Goal: Task Accomplishment & Management: Use online tool/utility

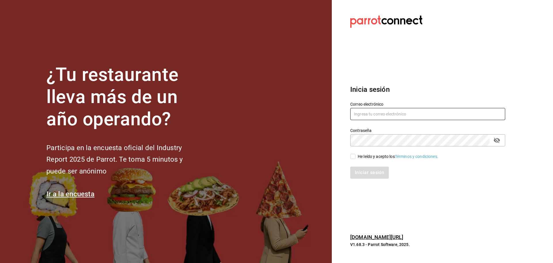
click at [395, 115] on input "text" at bounding box center [427, 114] width 155 height 12
type input "[EMAIL_ADDRESS][DOMAIN_NAME]"
drag, startPoint x: 354, startPoint y: 155, endPoint x: 368, endPoint y: 177, distance: 26.4
click at [354, 155] on input "He leído y acepto los Términos y condiciones." at bounding box center [352, 156] width 5 height 5
checkbox input "true"
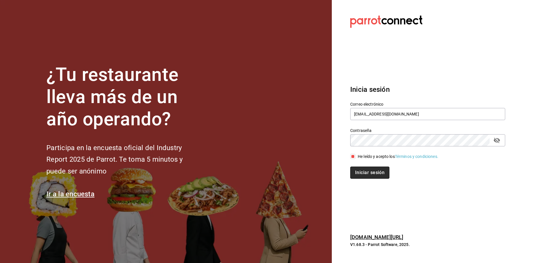
click at [379, 174] on button "Iniciar sesión" at bounding box center [369, 172] width 39 height 12
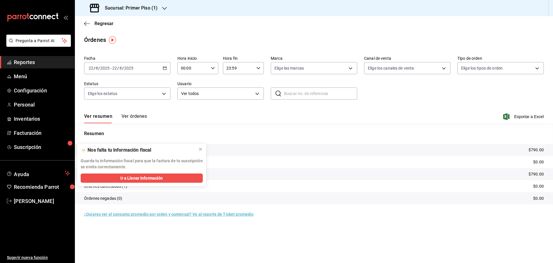
click at [164, 10] on icon "button" at bounding box center [164, 8] width 5 height 5
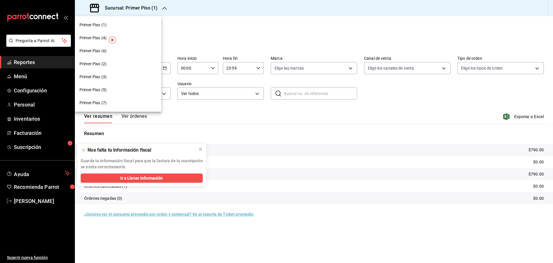
click at [137, 52] on div "Primer Piso (6)" at bounding box center [118, 51] width 77 height 6
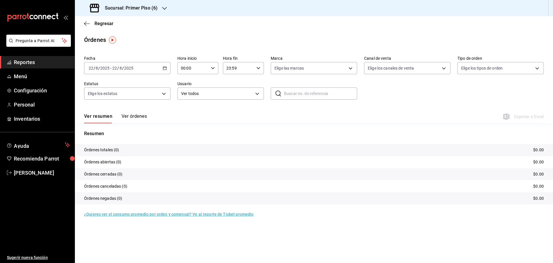
click at [131, 115] on button "Ver órdenes" at bounding box center [134, 118] width 25 height 10
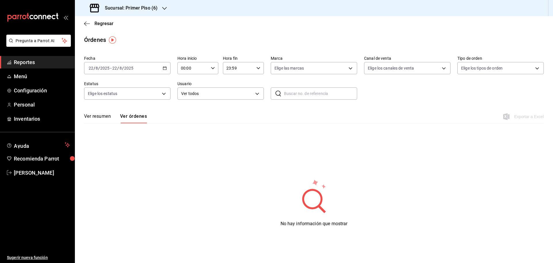
click at [166, 67] on \(Stroke\) "button" at bounding box center [164, 68] width 3 height 3
click at [122, 149] on span "Rango de fechas" at bounding box center [111, 150] width 45 height 6
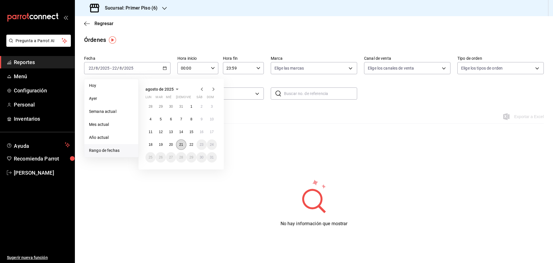
click at [183, 144] on button "21" at bounding box center [181, 144] width 10 height 10
click at [190, 143] on abbr "22" at bounding box center [192, 144] width 4 height 4
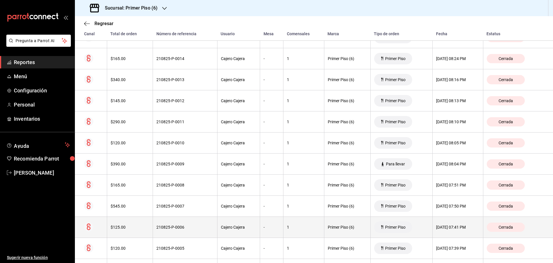
scroll to position [1182, 0]
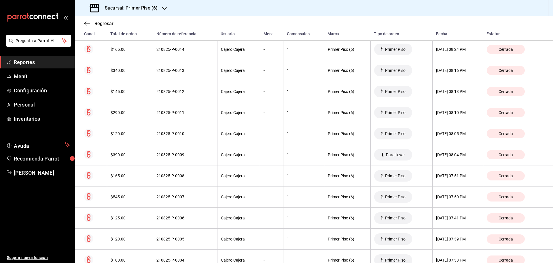
click at [160, 8] on div "Sucursal: Primer Piso (6)" at bounding box center [125, 8] width 90 height 16
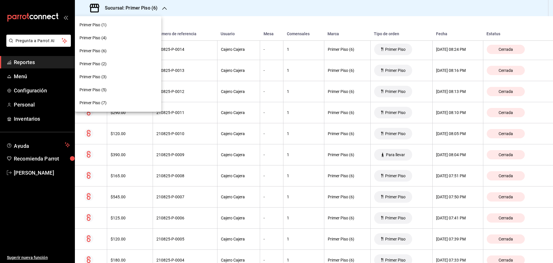
click at [126, 105] on div "Primer Piso (7)" at bounding box center [118, 103] width 77 height 6
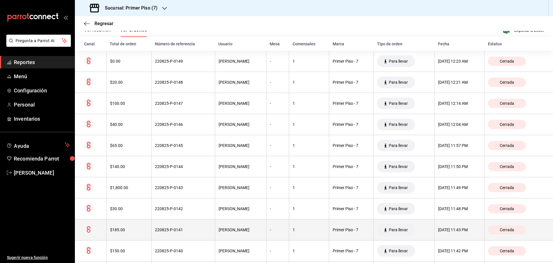
scroll to position [86, 0]
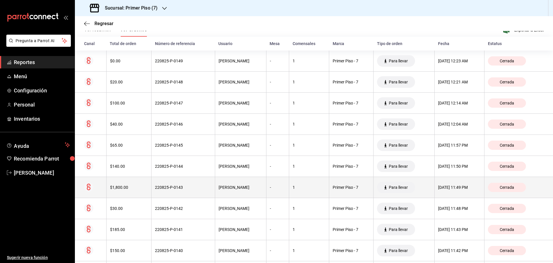
click at [185, 184] on th "220825-P-0143" at bounding box center [183, 187] width 63 height 21
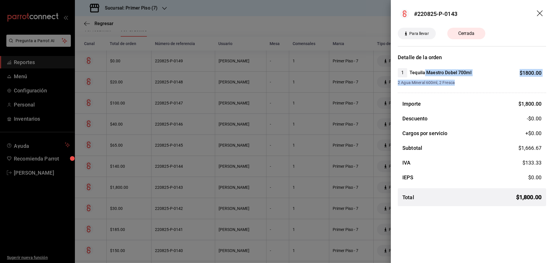
drag, startPoint x: 425, startPoint y: 71, endPoint x: 493, endPoint y: 90, distance: 71.4
click at [493, 90] on div "Detalle de la orden 1 Tequila Maestro Dobel 700ml $ 1800.00 2 Agua Mineral 600m…" at bounding box center [472, 131] width 148 height 157
click at [225, 156] on div at bounding box center [276, 131] width 553 height 263
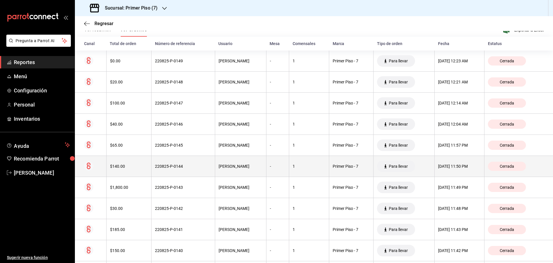
click at [193, 169] on th "220825-P-0144" at bounding box center [183, 166] width 63 height 21
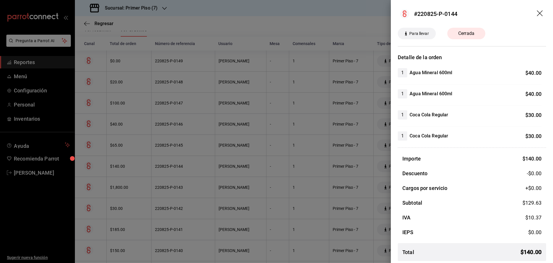
click at [212, 163] on div at bounding box center [276, 131] width 553 height 263
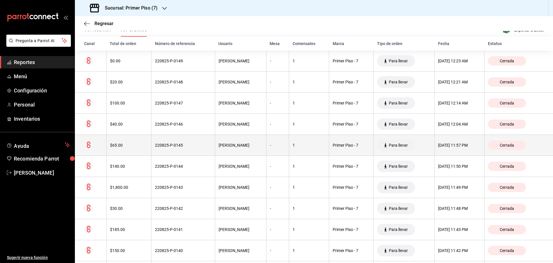
click at [195, 149] on th "220825-P-0145" at bounding box center [183, 145] width 63 height 21
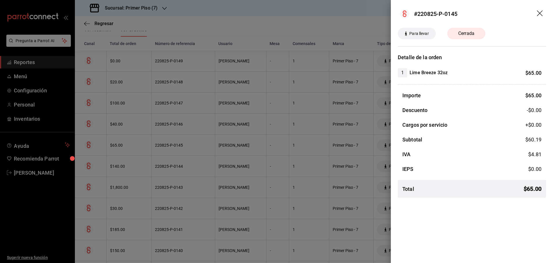
click at [183, 144] on div at bounding box center [276, 131] width 553 height 263
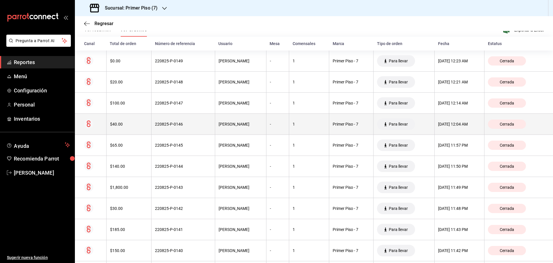
click at [197, 126] on div "220825-P-0146" at bounding box center [183, 124] width 56 height 5
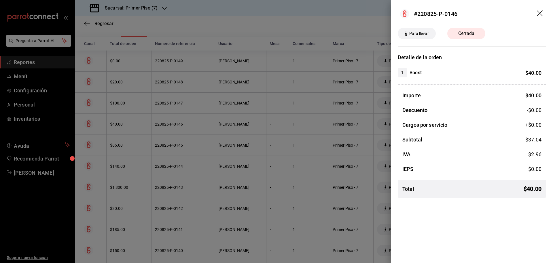
click at [179, 144] on div at bounding box center [276, 131] width 553 height 263
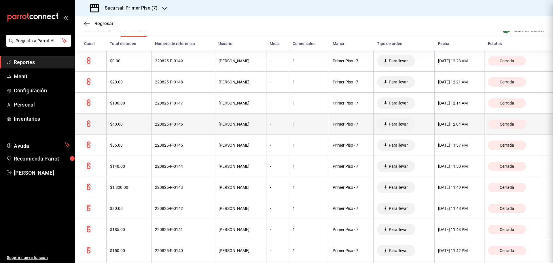
click at [193, 122] on div "220825-P-0146" at bounding box center [183, 124] width 56 height 5
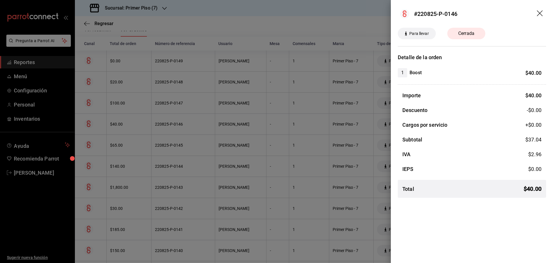
click at [204, 125] on div at bounding box center [276, 131] width 553 height 263
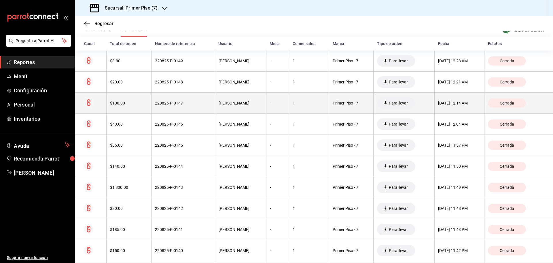
click at [194, 101] on div "220825-P-0147" at bounding box center [183, 103] width 56 height 5
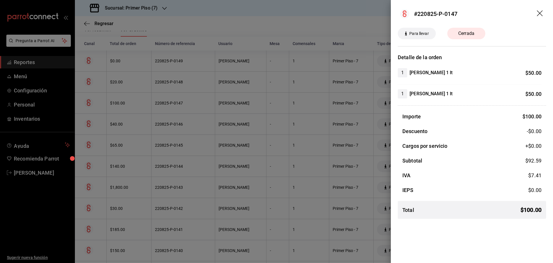
click at [190, 124] on div at bounding box center [276, 131] width 553 height 263
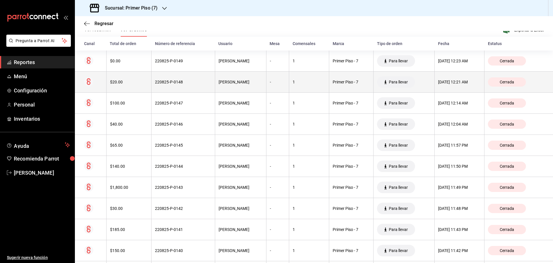
click at [192, 84] on div "220825-P-0148" at bounding box center [183, 82] width 56 height 5
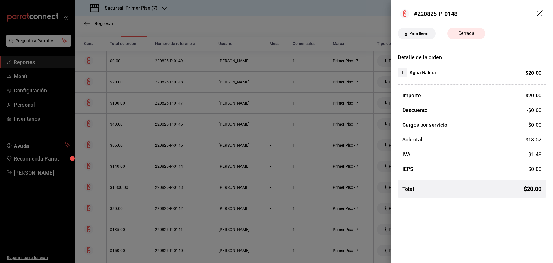
click at [195, 88] on div at bounding box center [276, 131] width 553 height 263
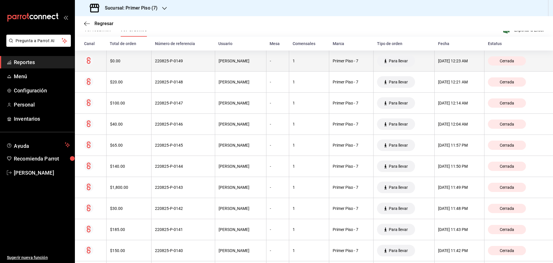
click at [195, 63] on th "220825-P-0149" at bounding box center [183, 60] width 63 height 21
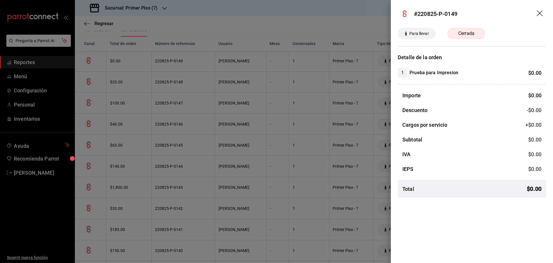
click at [206, 162] on div at bounding box center [276, 131] width 553 height 263
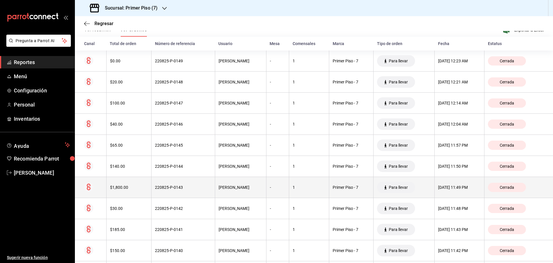
click at [192, 188] on div "220825-P-0143" at bounding box center [183, 187] width 56 height 5
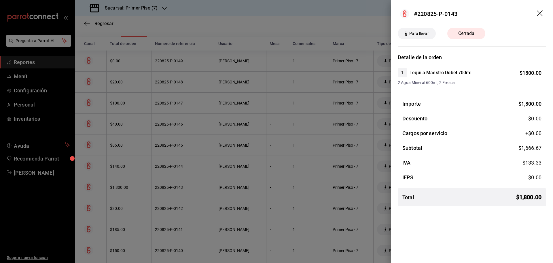
click at [546, 12] on header "#220825-P-0143" at bounding box center [472, 14] width 162 height 28
click at [543, 12] on icon "drag" at bounding box center [540, 13] width 7 height 7
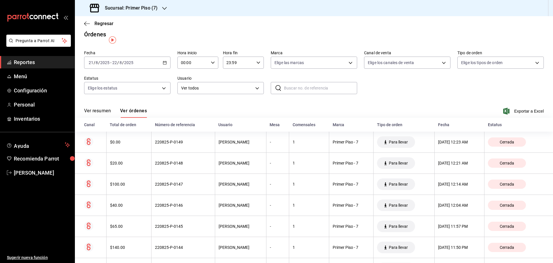
scroll to position [0, 0]
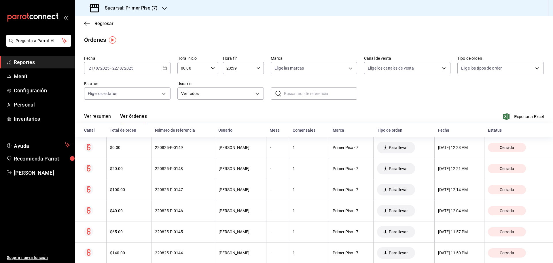
click at [129, 131] on div "Total de orden" at bounding box center [129, 130] width 38 height 5
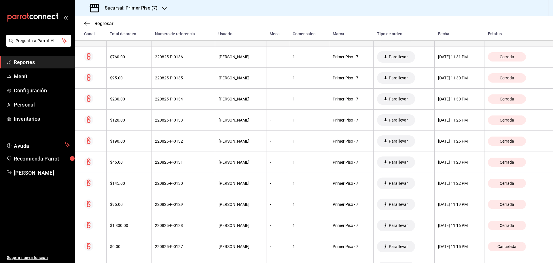
scroll to position [403, 0]
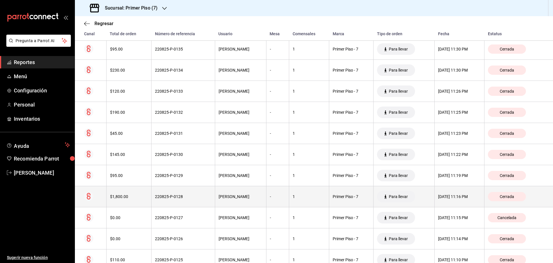
click at [152, 195] on th "220825-P-0128" at bounding box center [183, 196] width 63 height 21
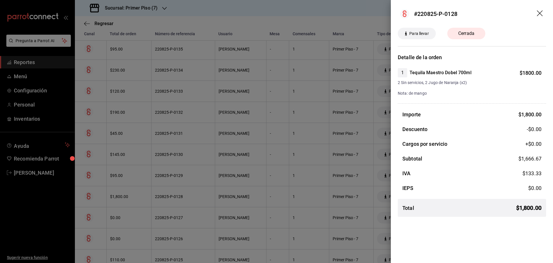
click at [149, 193] on div at bounding box center [276, 131] width 553 height 263
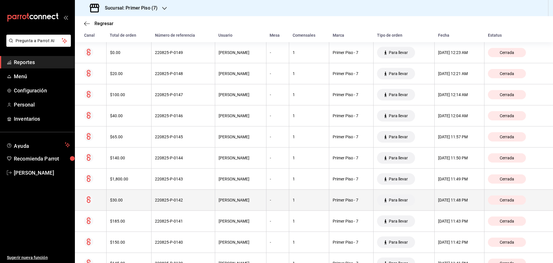
scroll to position [115, 0]
